Goal: Information Seeking & Learning: Learn about a topic

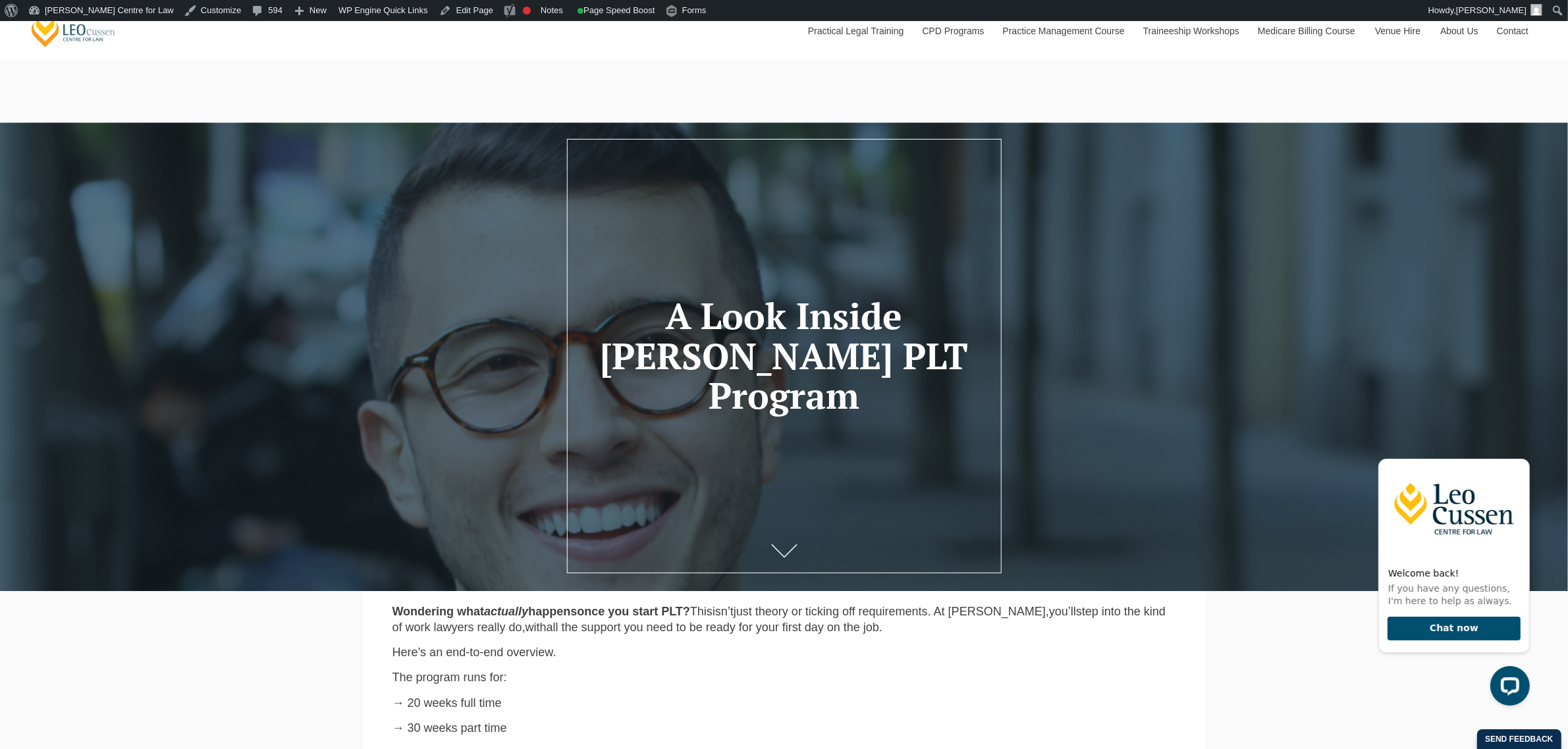
scroll to position [83, 0]
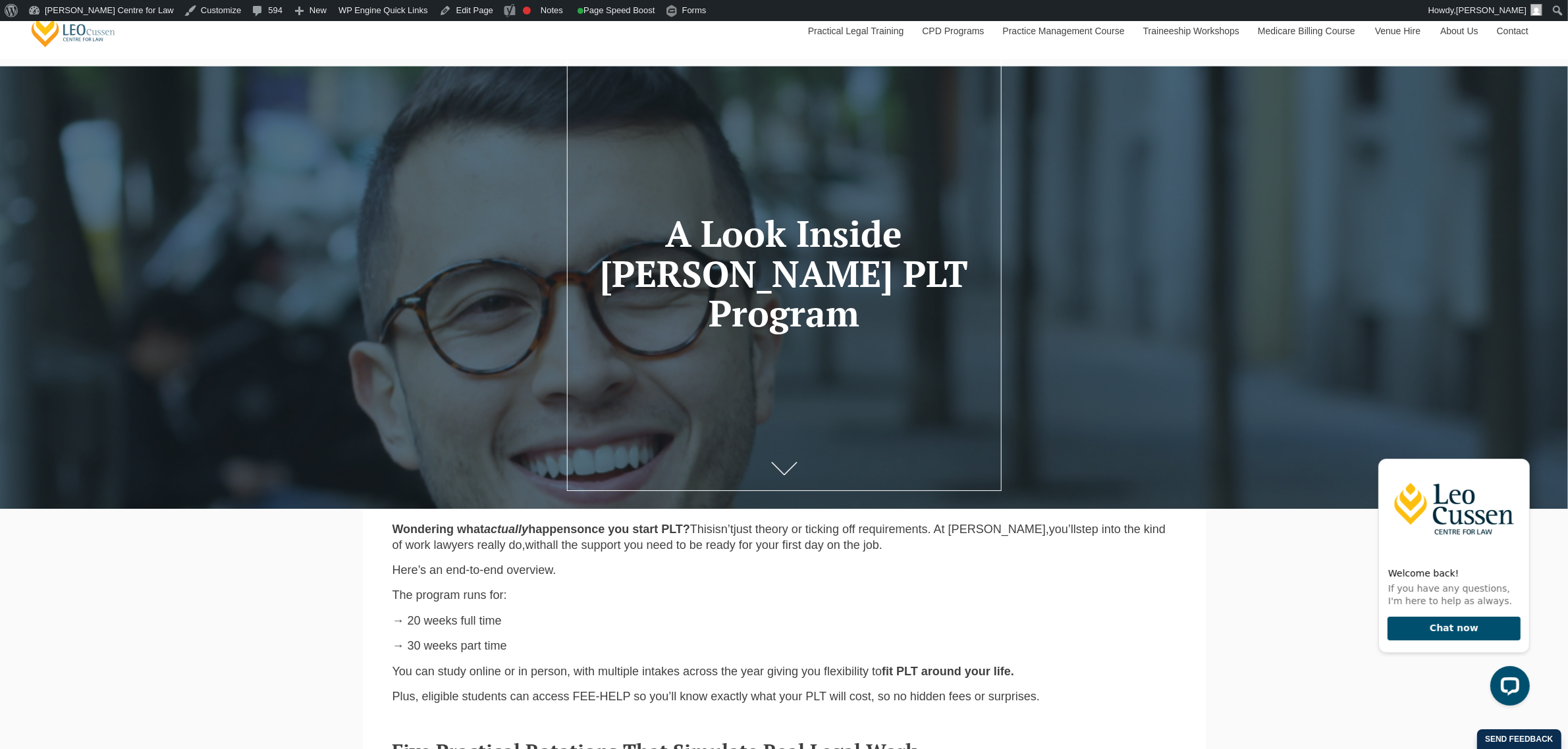
drag, startPoint x: 636, startPoint y: 234, endPoint x: 876, endPoint y: 330, distance: 258.5
click at [876, 330] on h1 "A Look Inside Leo Cussen’s PLT Program" at bounding box center [784, 274] width 376 height 120
copy h1 "A Look Inside Leo Cussen’s PLT Program"
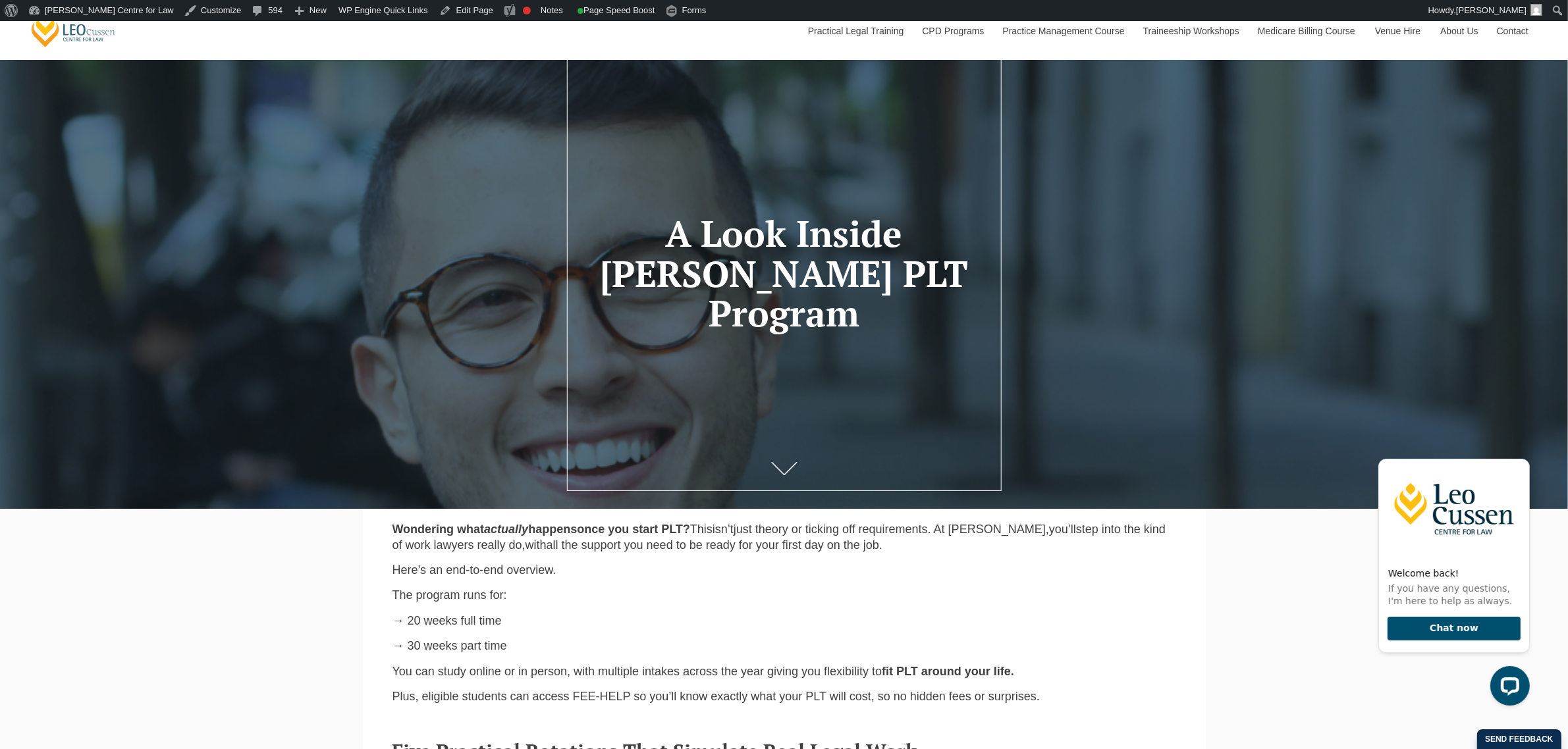
scroll to position [0, 0]
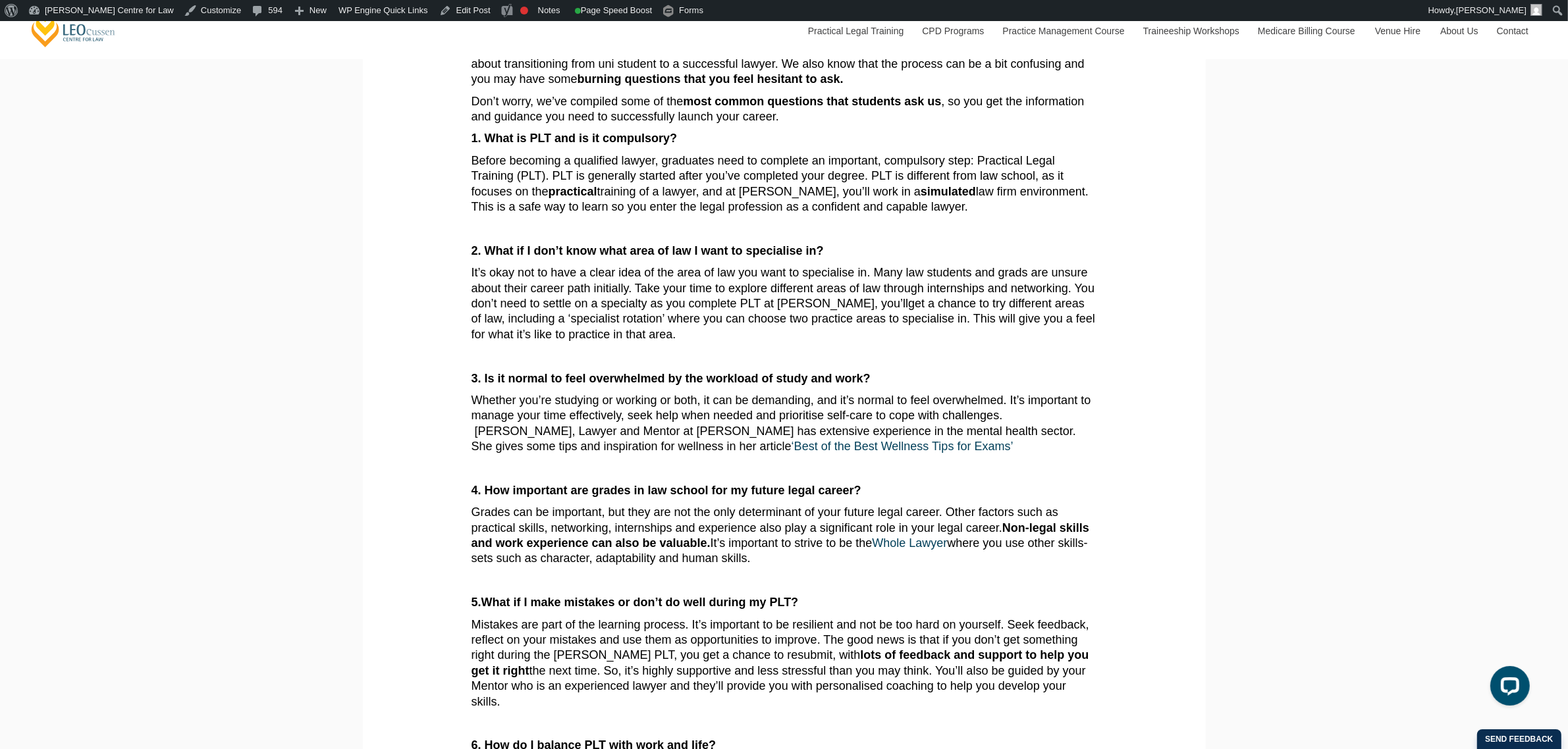
scroll to position [247, 0]
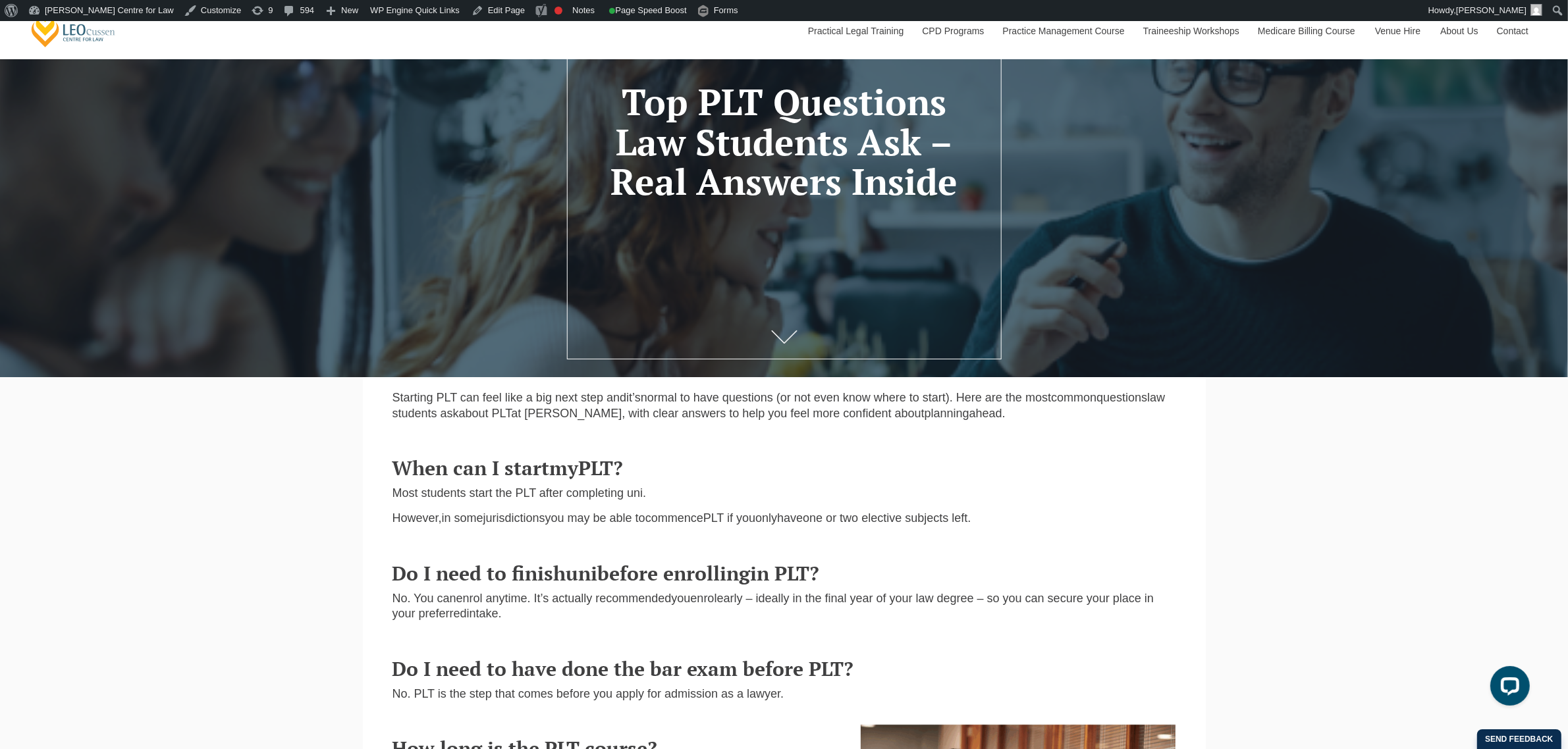
scroll to position [247, 0]
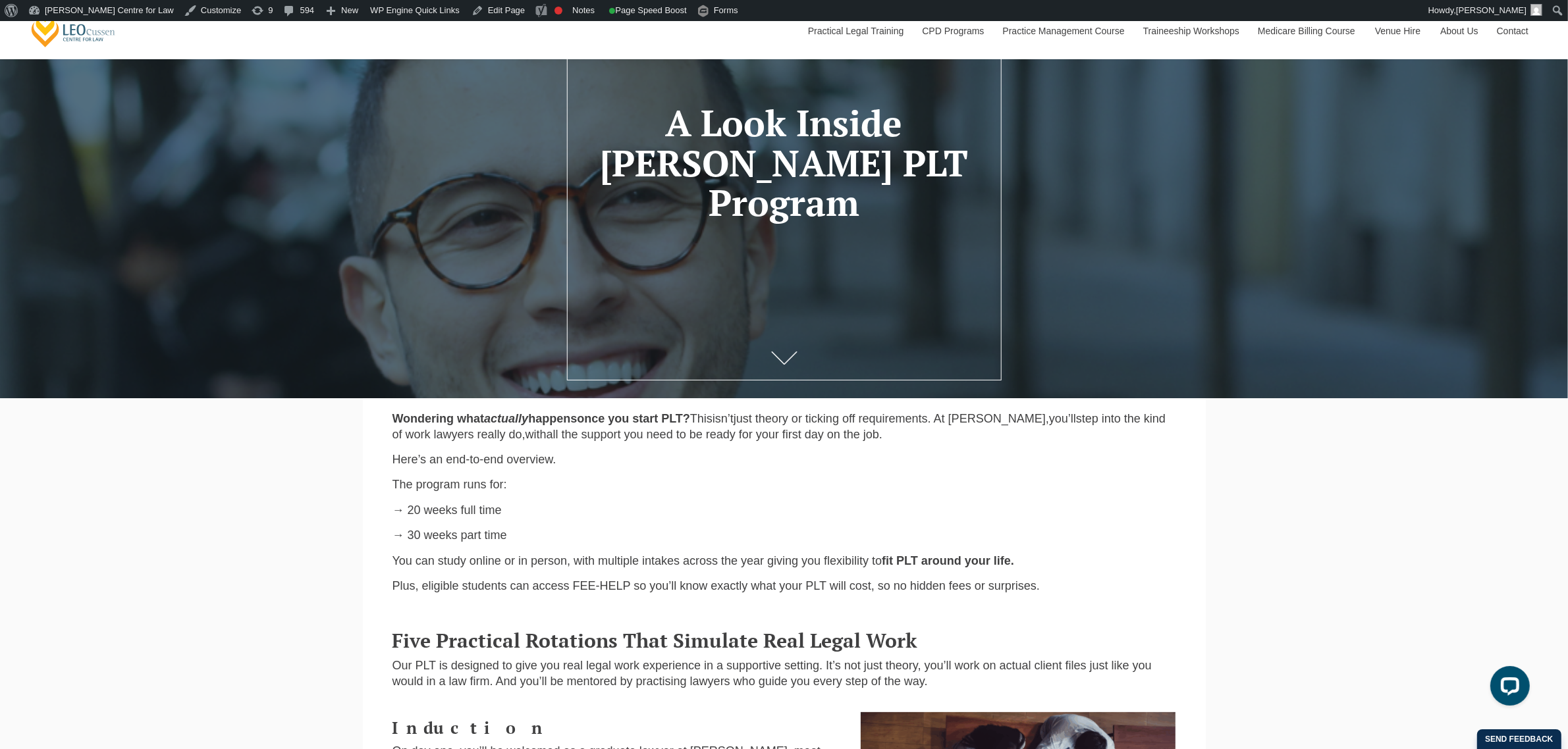
scroll to position [164, 0]
